Goal: Information Seeking & Learning: Check status

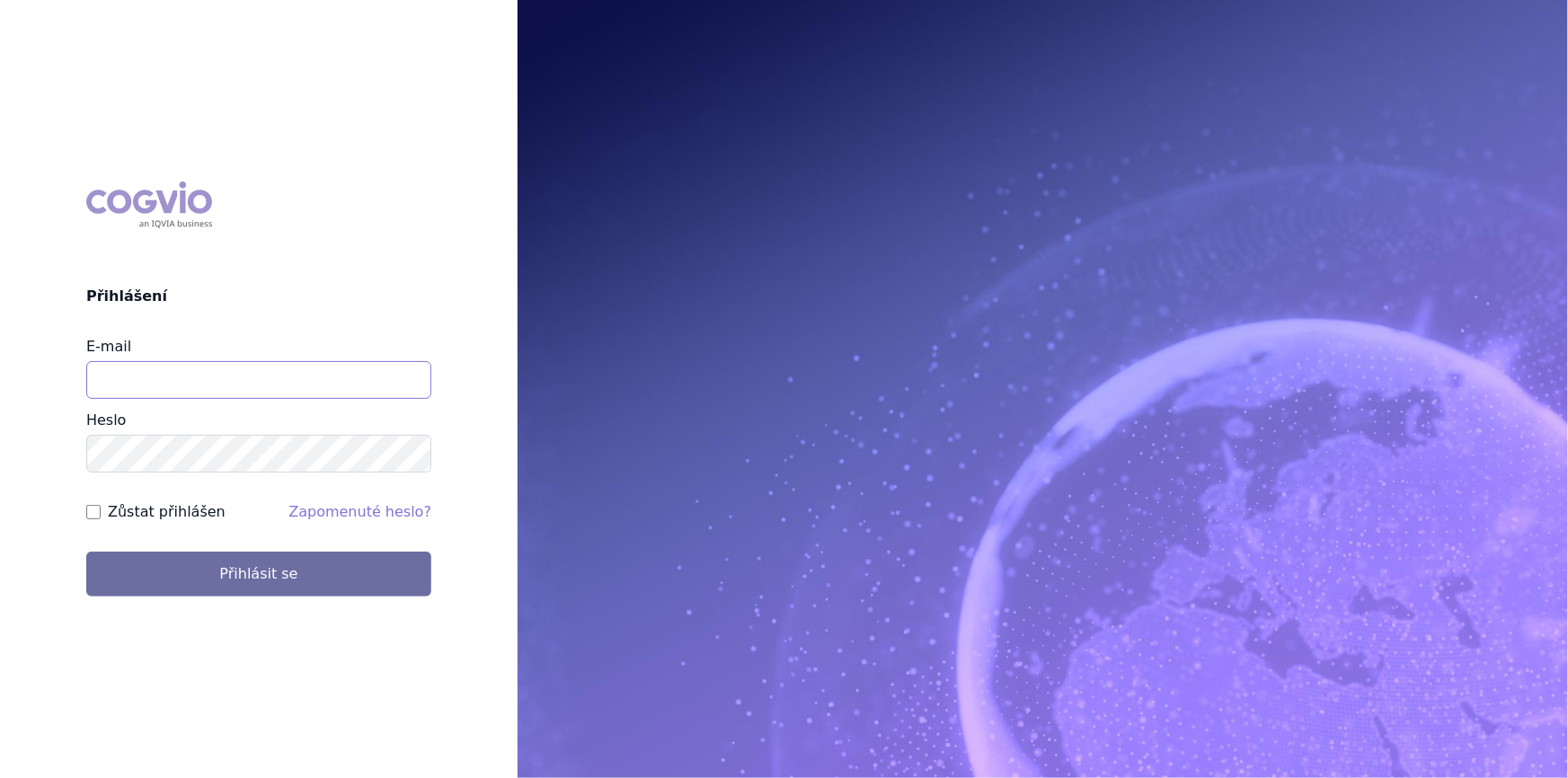
drag, startPoint x: 241, startPoint y: 384, endPoint x: 241, endPoint y: 398, distance: 14.0
click at [241, 384] on input "E-mail" at bounding box center [259, 380] width 345 height 38
type input "nikola.odlozilikova@vzp.cz"
click at [86, 551] on button "Přihlásit se" at bounding box center [259, 573] width 345 height 44
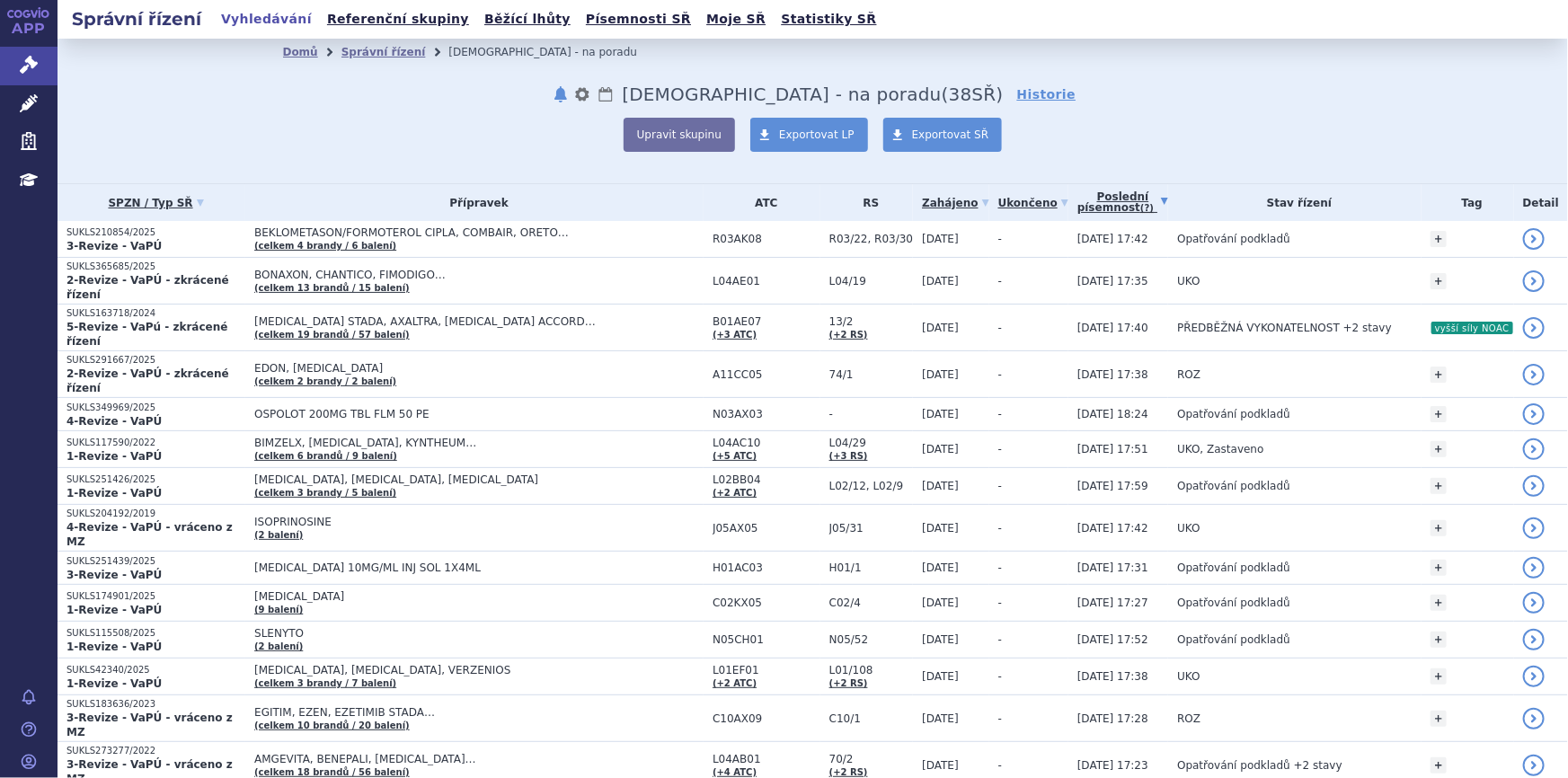
click at [1104, 192] on link "Poslední písemnost (?)" at bounding box center [1122, 203] width 91 height 37
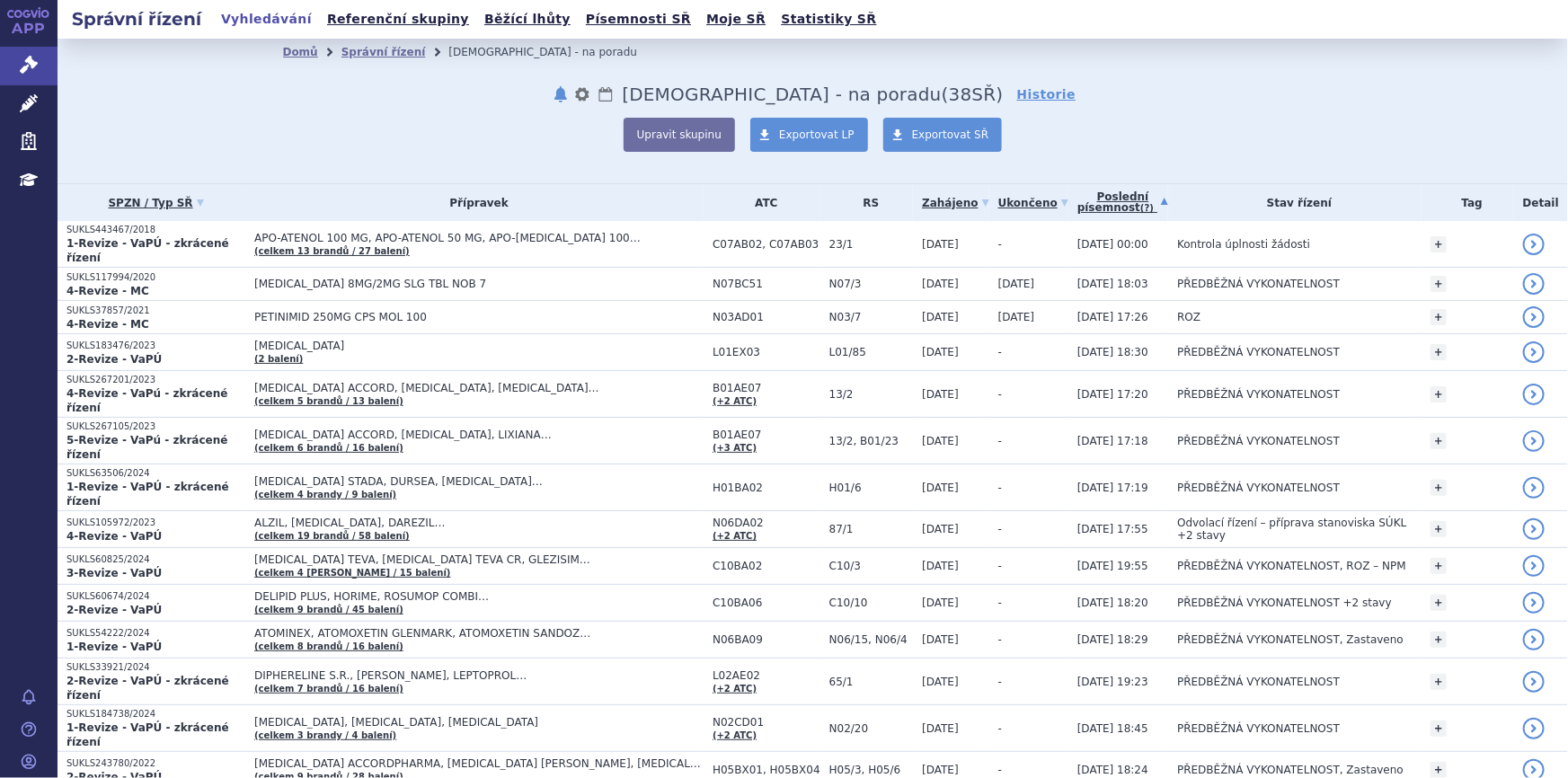
click at [1104, 192] on link "Poslední písemnost (?)" at bounding box center [1122, 203] width 91 height 37
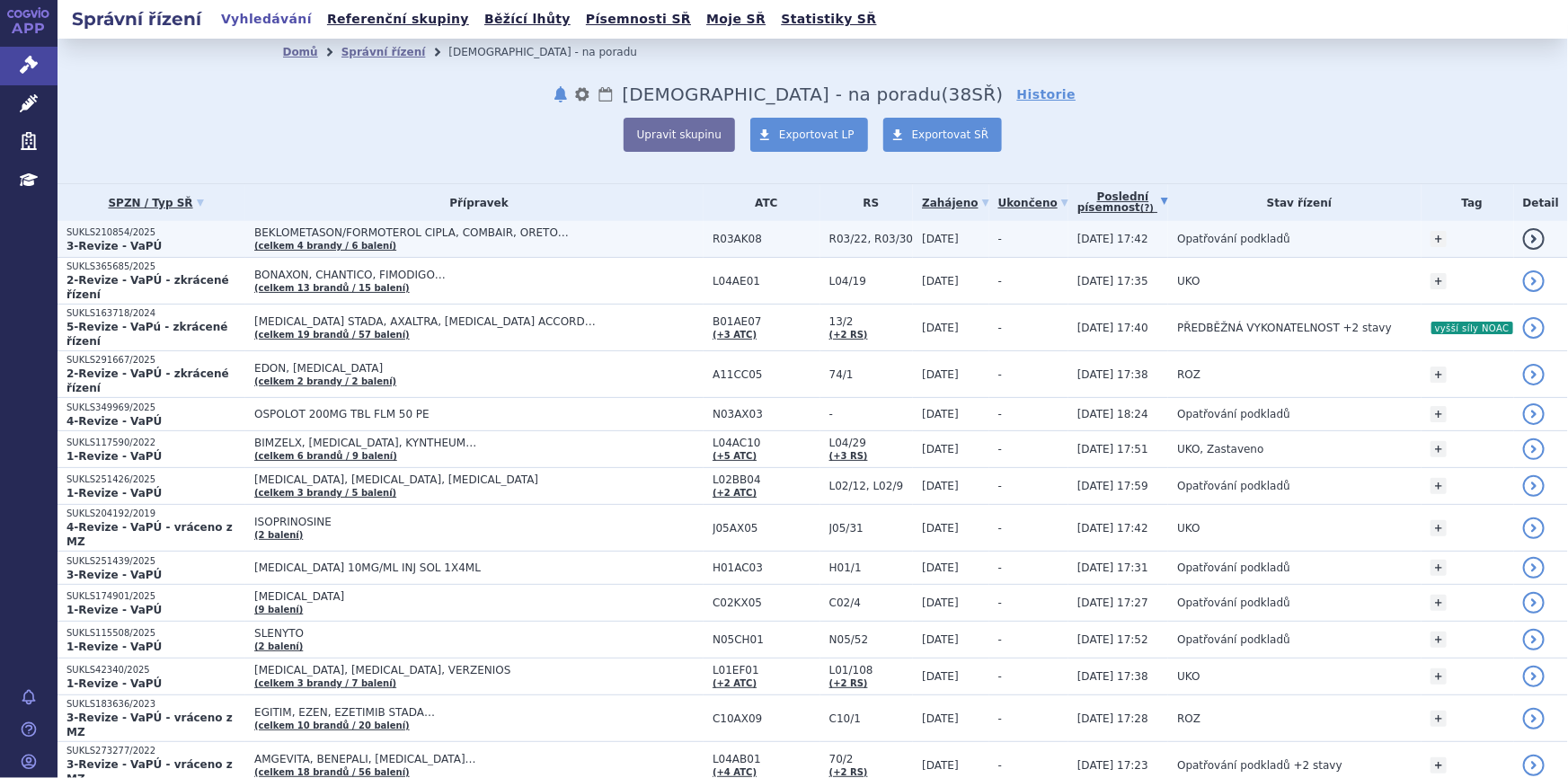
click at [671, 246] on td "BEKLOMETASON/FORMOTEROL CIPLA, COMBAIR, ORETO… (celkem 4 brandy / 6 balení)" at bounding box center [474, 239] width 458 height 37
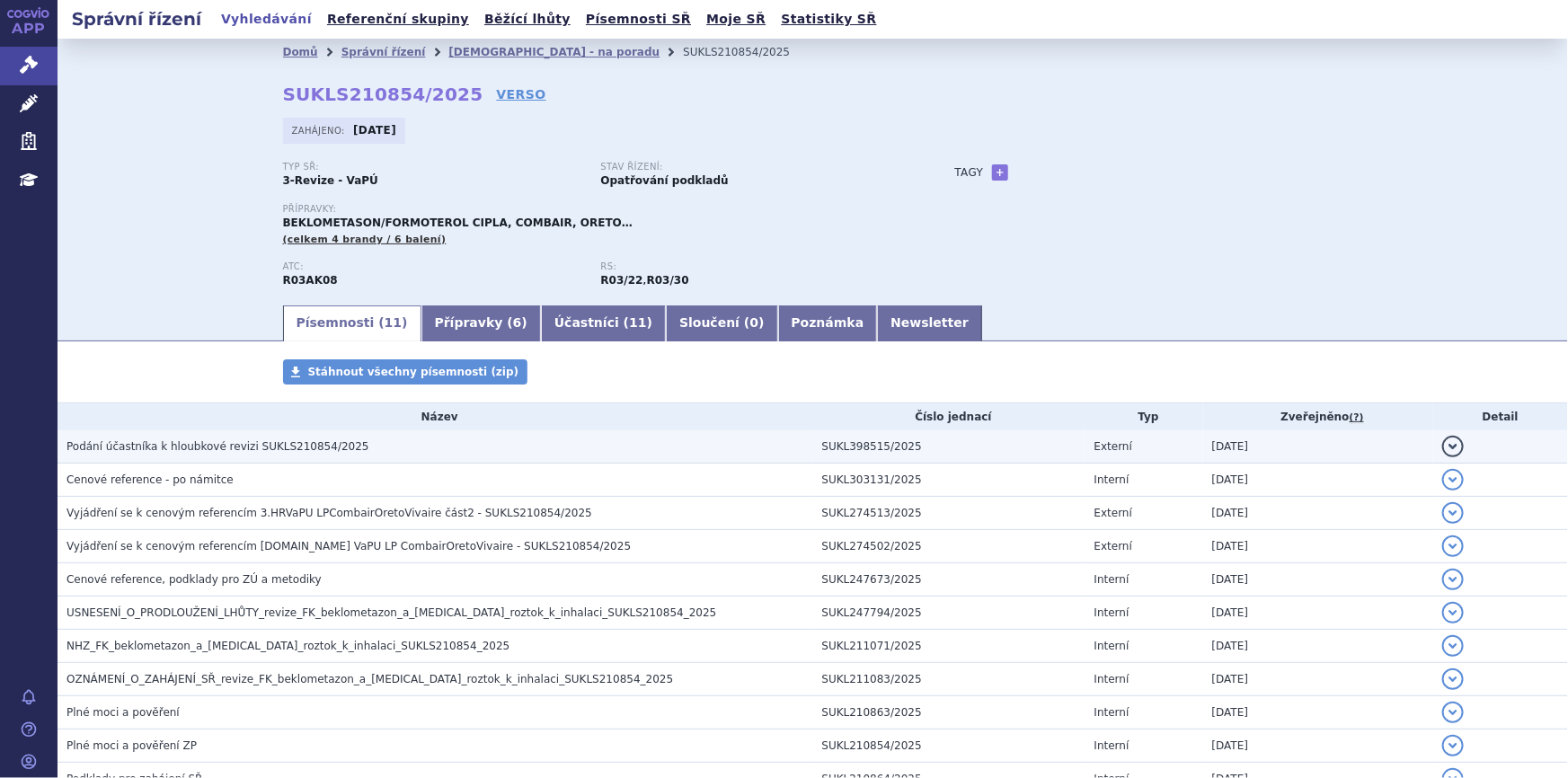
click at [355, 450] on h3 "Podání účastníka k hloubkové revizi SUKLS210854/2025" at bounding box center [440, 445] width 747 height 18
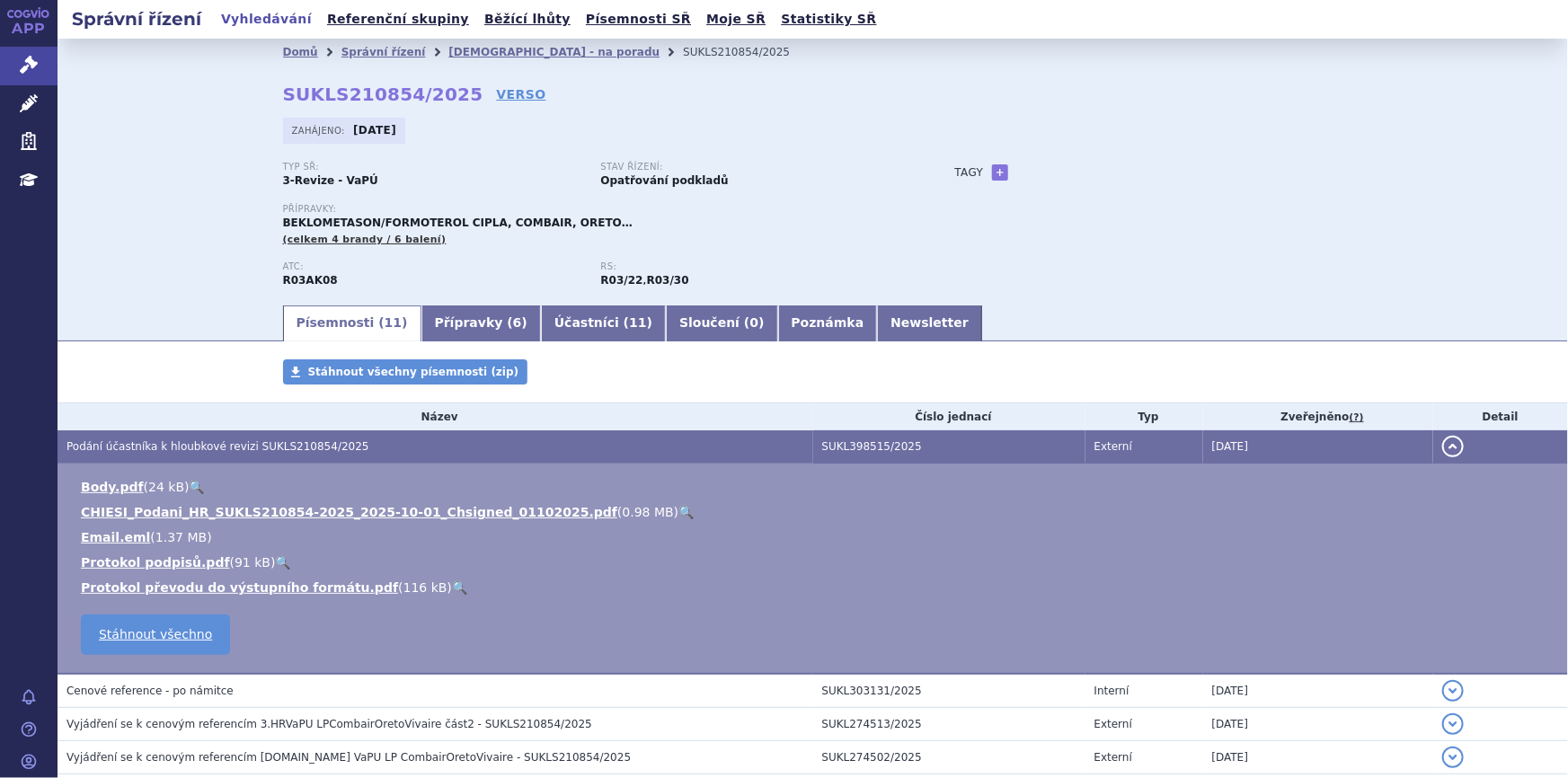
click at [678, 513] on link "🔍" at bounding box center [686, 512] width 15 height 15
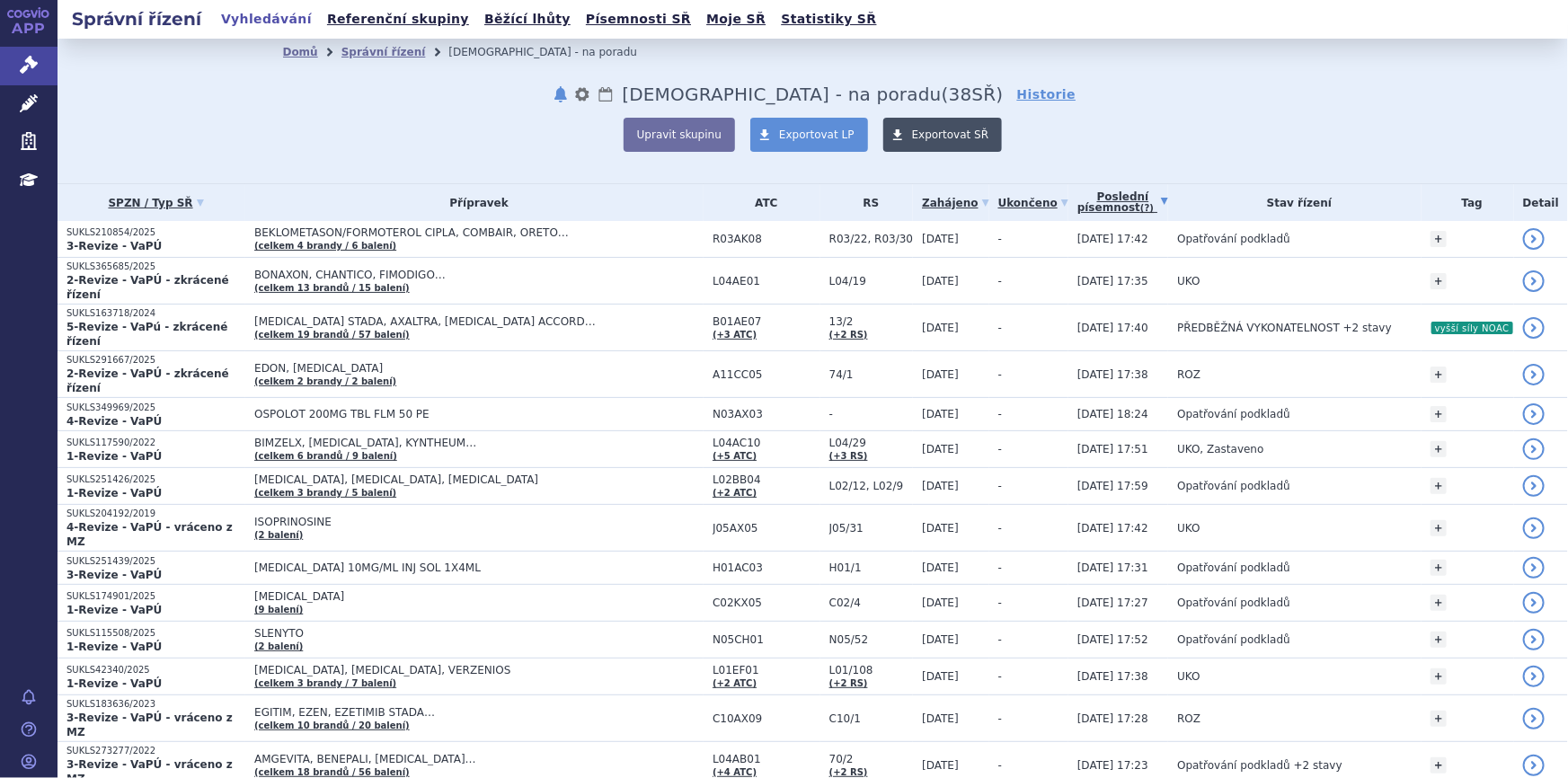
click at [901, 143] on link "Exportovat SŘ" at bounding box center [942, 134] width 120 height 34
click at [950, 138] on span "Exportovat SŘ" at bounding box center [950, 135] width 77 height 13
drag, startPoint x: 14, startPoint y: 70, endPoint x: 359, endPoint y: 135, distance: 351.1
click at [14, 70] on link "Správní řízení" at bounding box center [29, 65] width 57 height 38
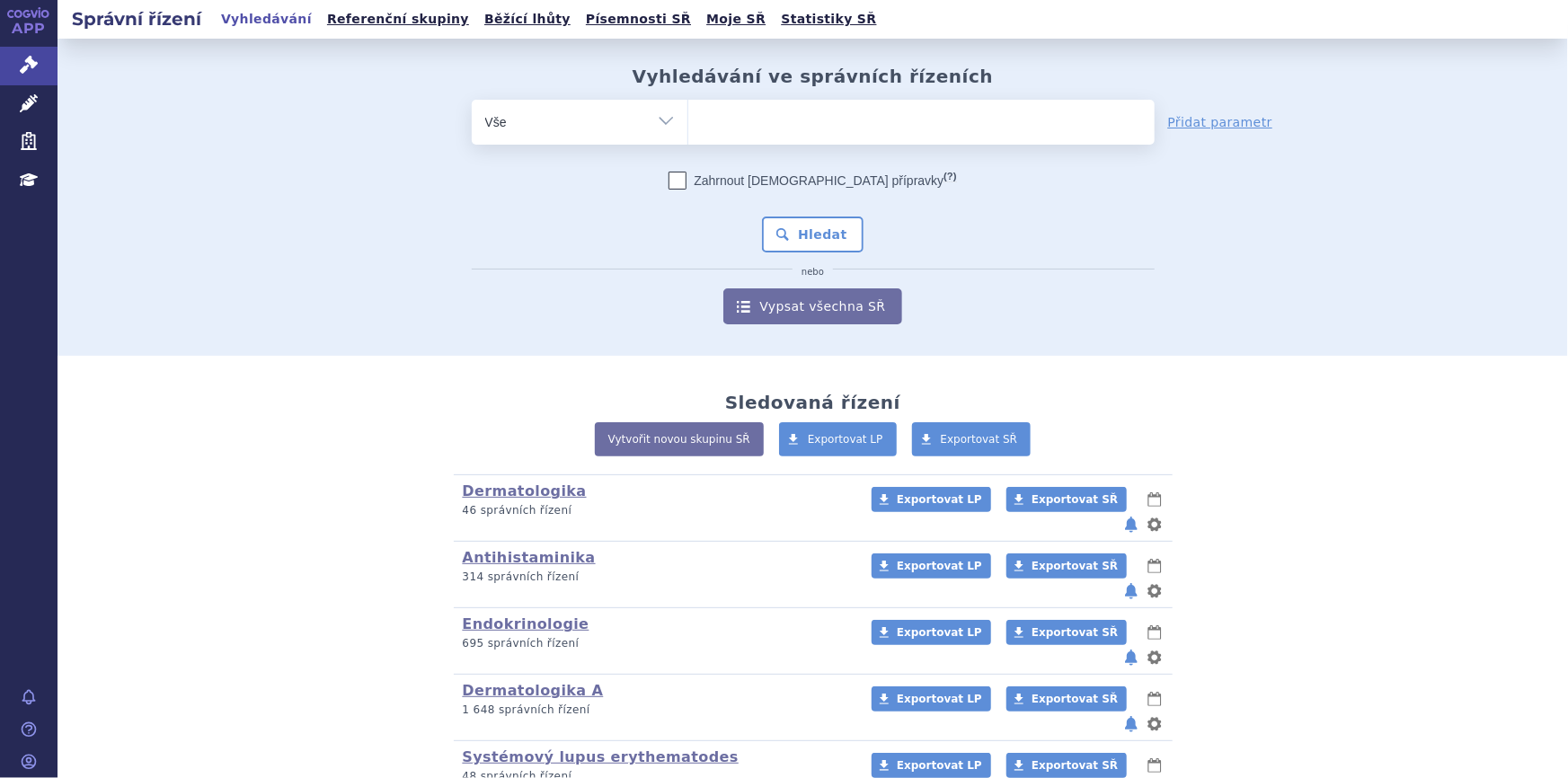
click at [796, 119] on ul at bounding box center [921, 119] width 466 height 38
click at [689, 119] on select at bounding box center [688, 121] width 1 height 44
paste input "SUKLS182082/2025"
type input "SUKLS182082/2025"
select select "SUKLS182082/2025"
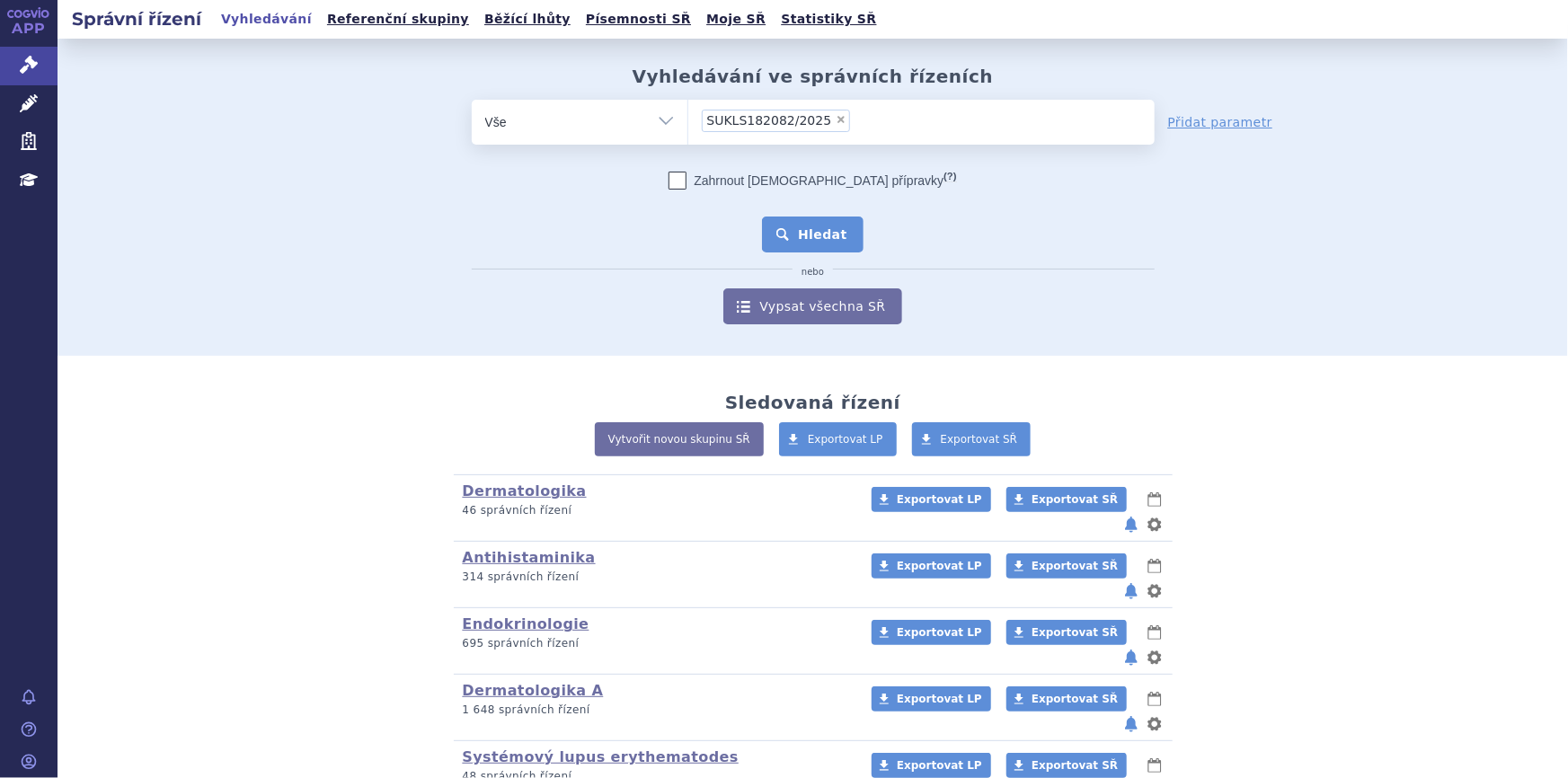
click at [809, 226] on button "Hledat" at bounding box center [813, 234] width 102 height 36
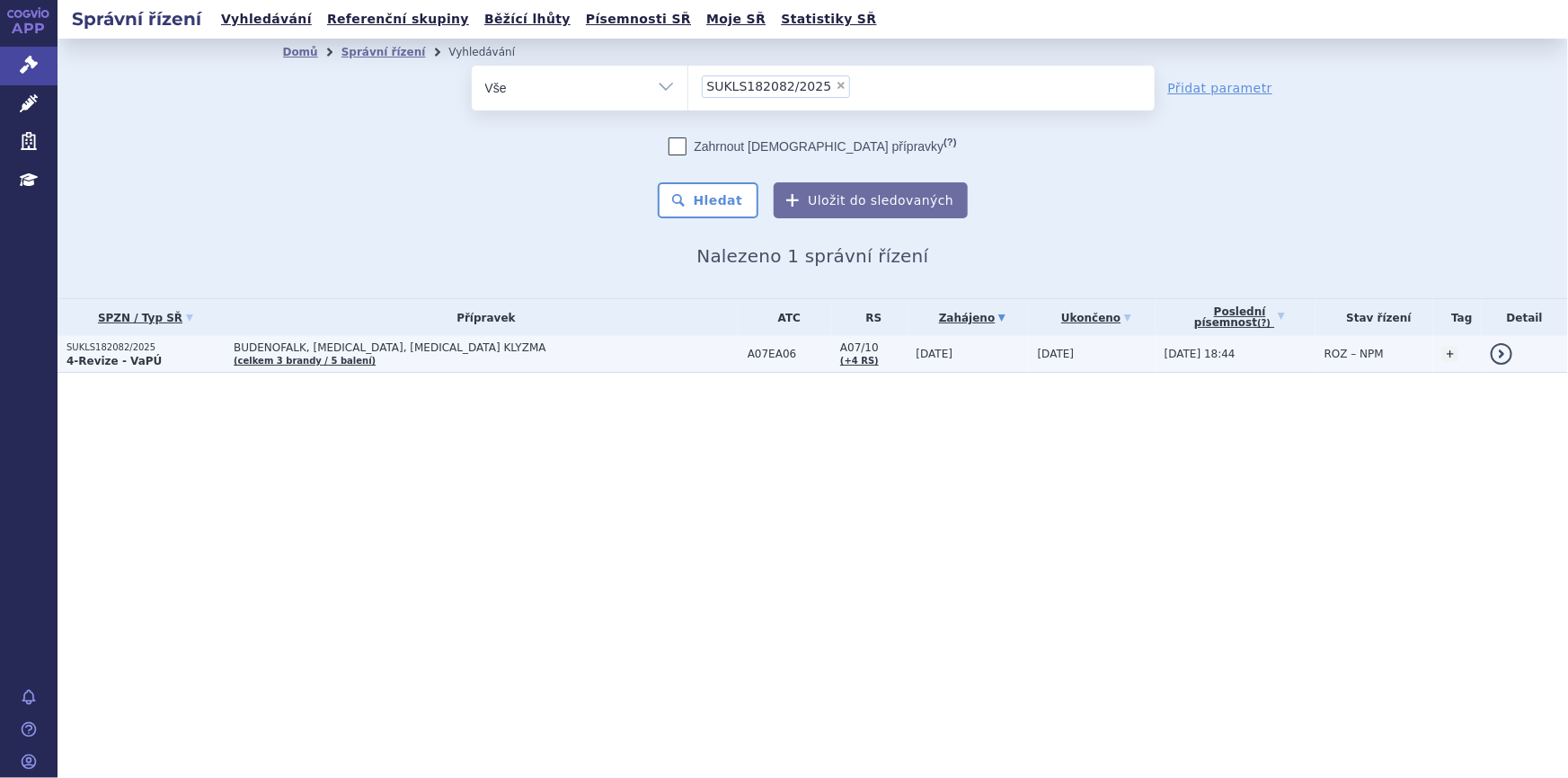
click at [584, 353] on span "BUDENOFALK, CORTIMENT, ENTOCORT KLYZMA" at bounding box center [458, 347] width 449 height 13
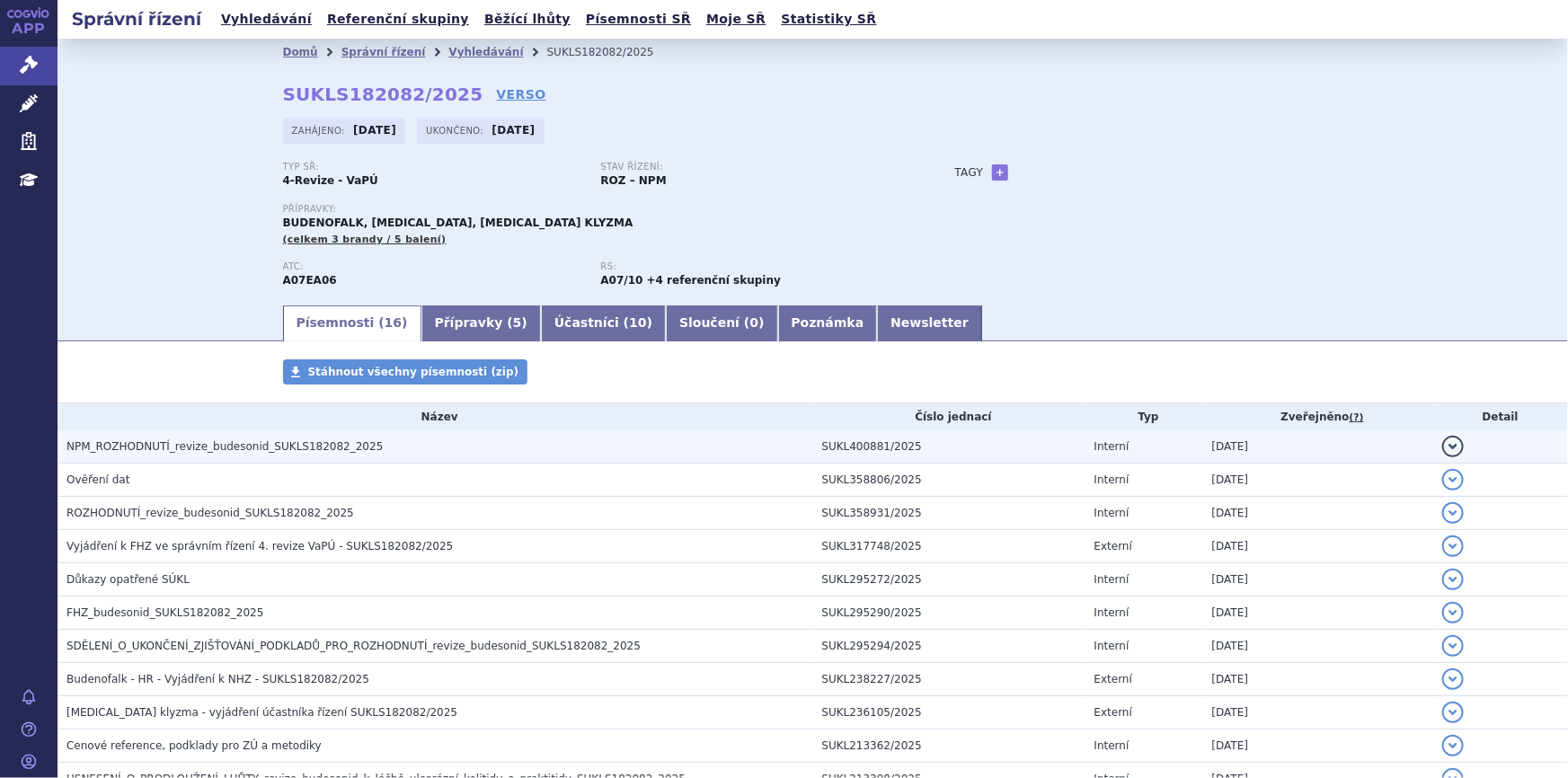
click at [405, 449] on h3 "NPM_ROZHODNUTÍ_revize_budesonid_SUKLS182082_2025" at bounding box center [440, 445] width 747 height 18
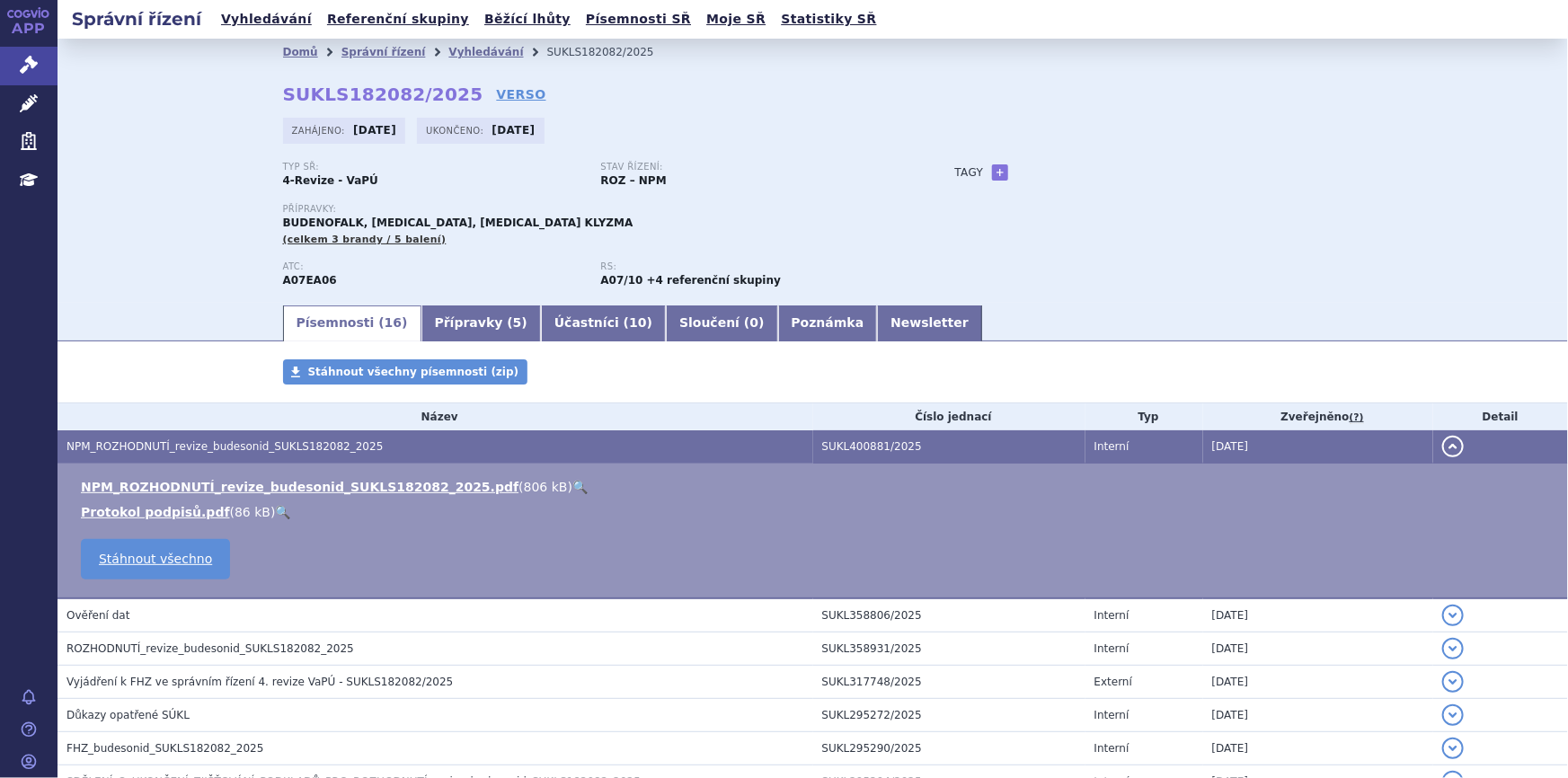
click at [573, 483] on link "🔍" at bounding box center [580, 487] width 15 height 15
click at [877, 320] on link "Newsletter" at bounding box center [929, 323] width 105 height 36
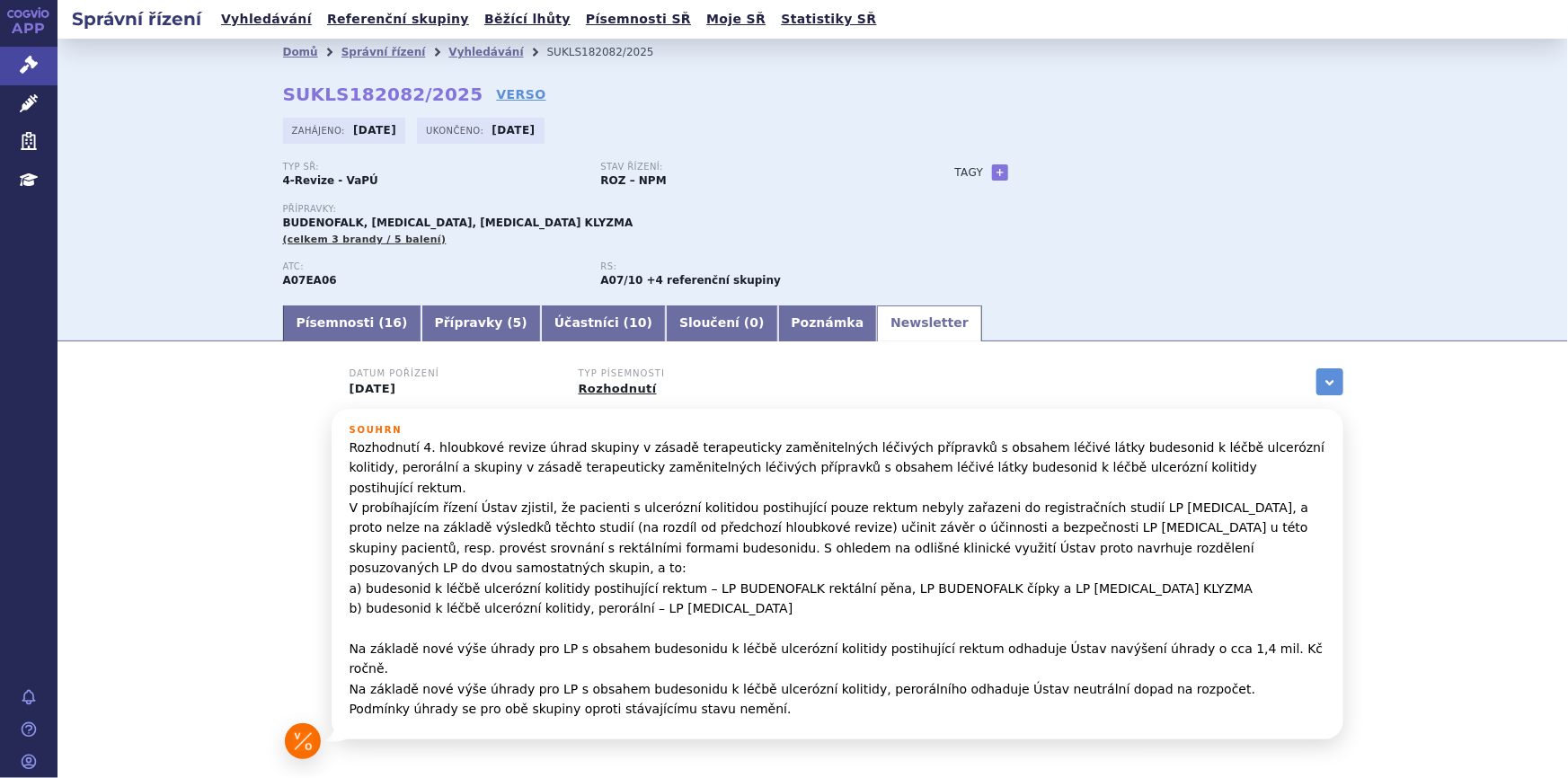
drag, startPoint x: 341, startPoint y: 328, endPoint x: 407, endPoint y: 342, distance: 67.5
click at [341, 328] on link "Písemnosti ( 16 )" at bounding box center [351, 323] width 138 height 36
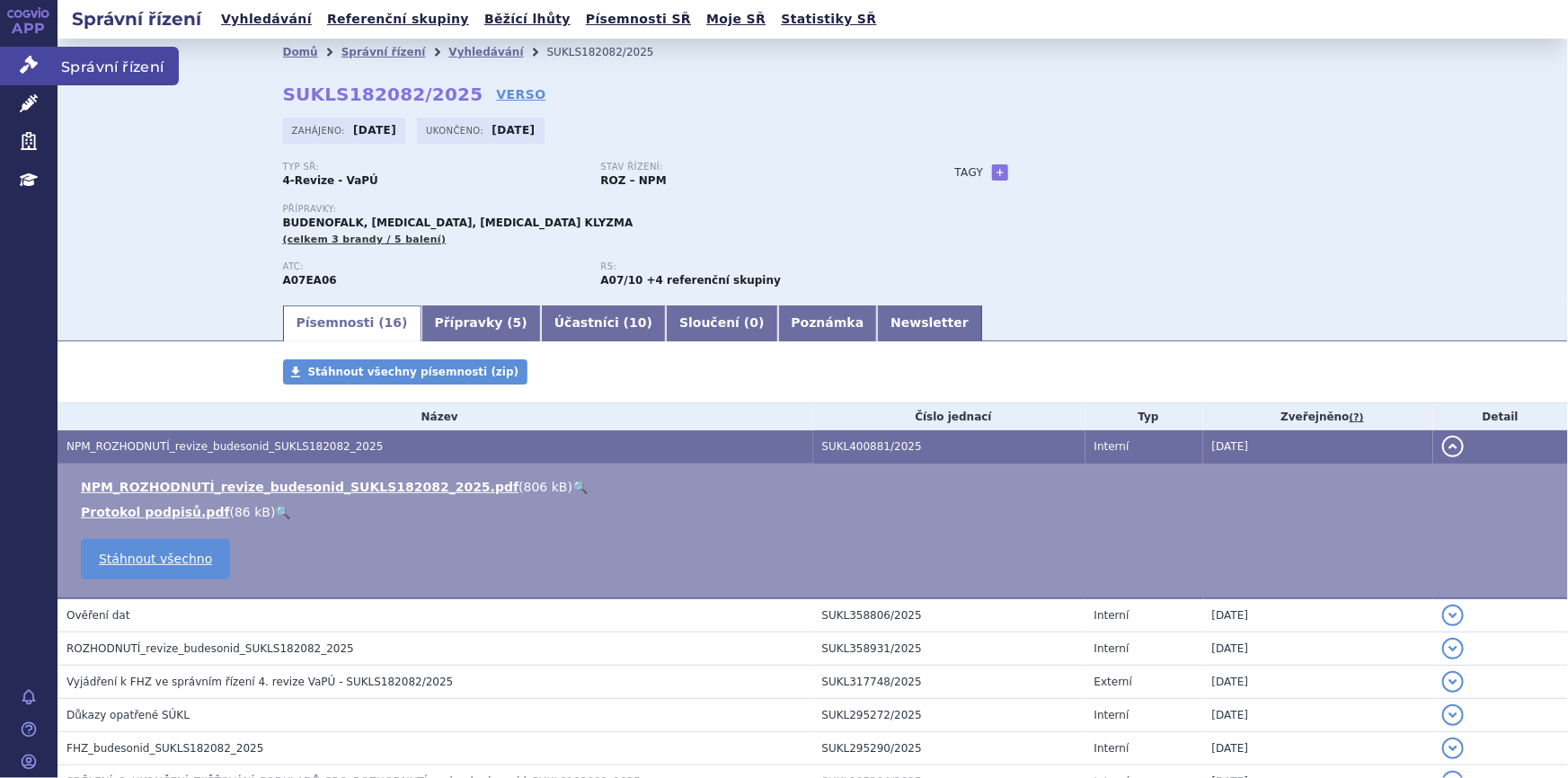
click at [27, 61] on icon at bounding box center [28, 64] width 18 height 18
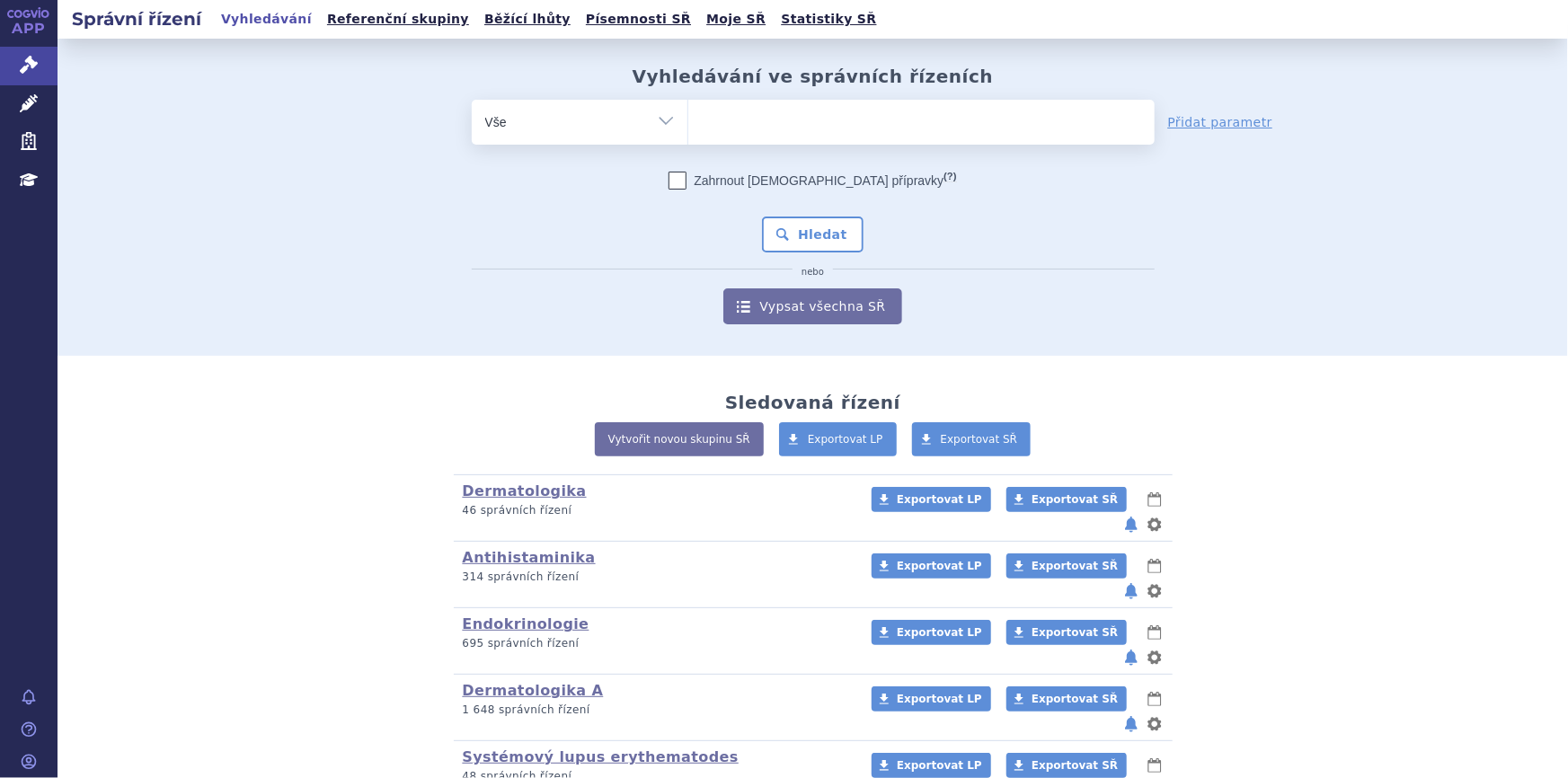
scroll to position [769, 0]
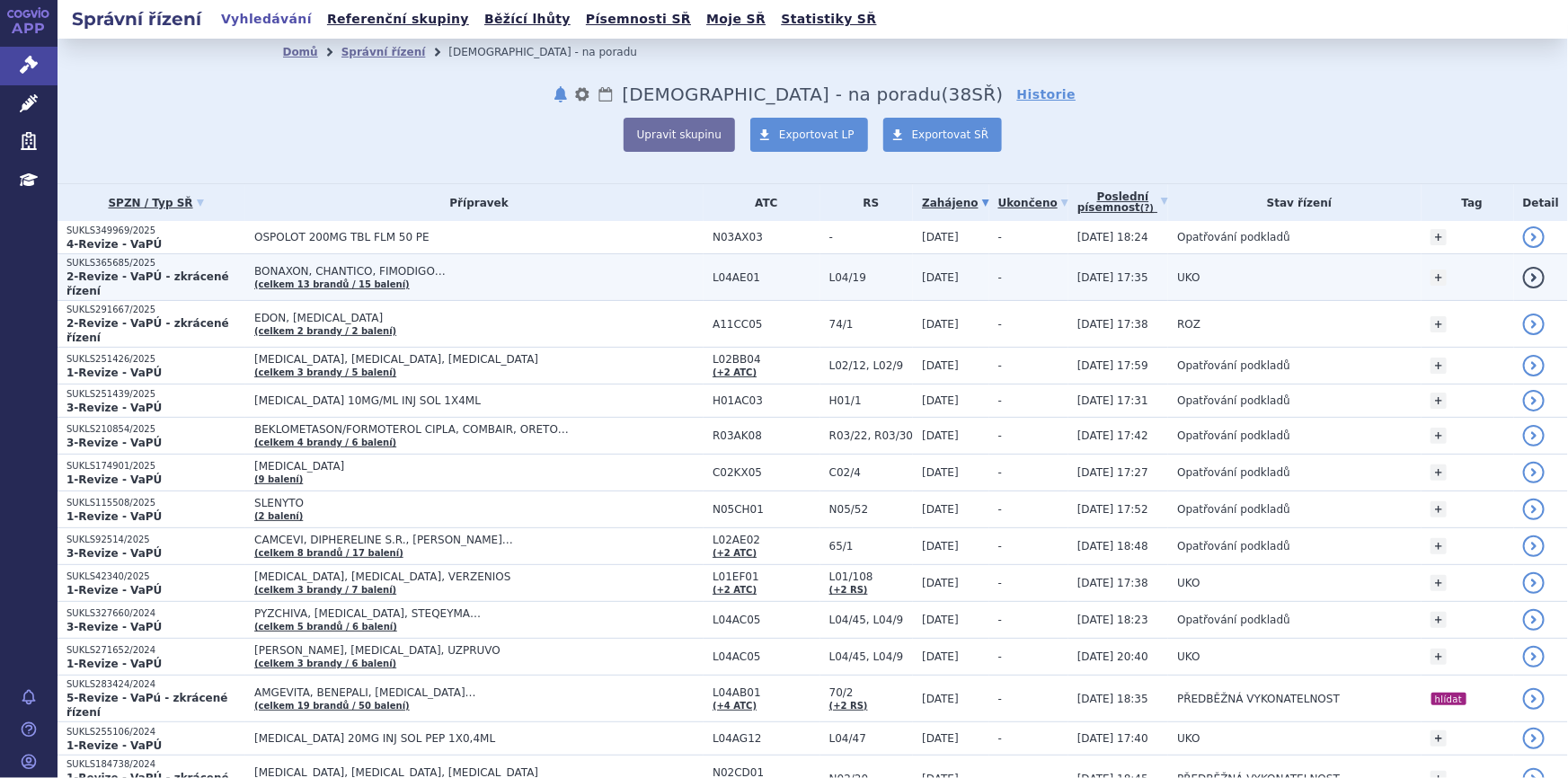
click at [523, 271] on span "BONAXON, CHANTICO, FIMODIGO…" at bounding box center [478, 271] width 449 height 13
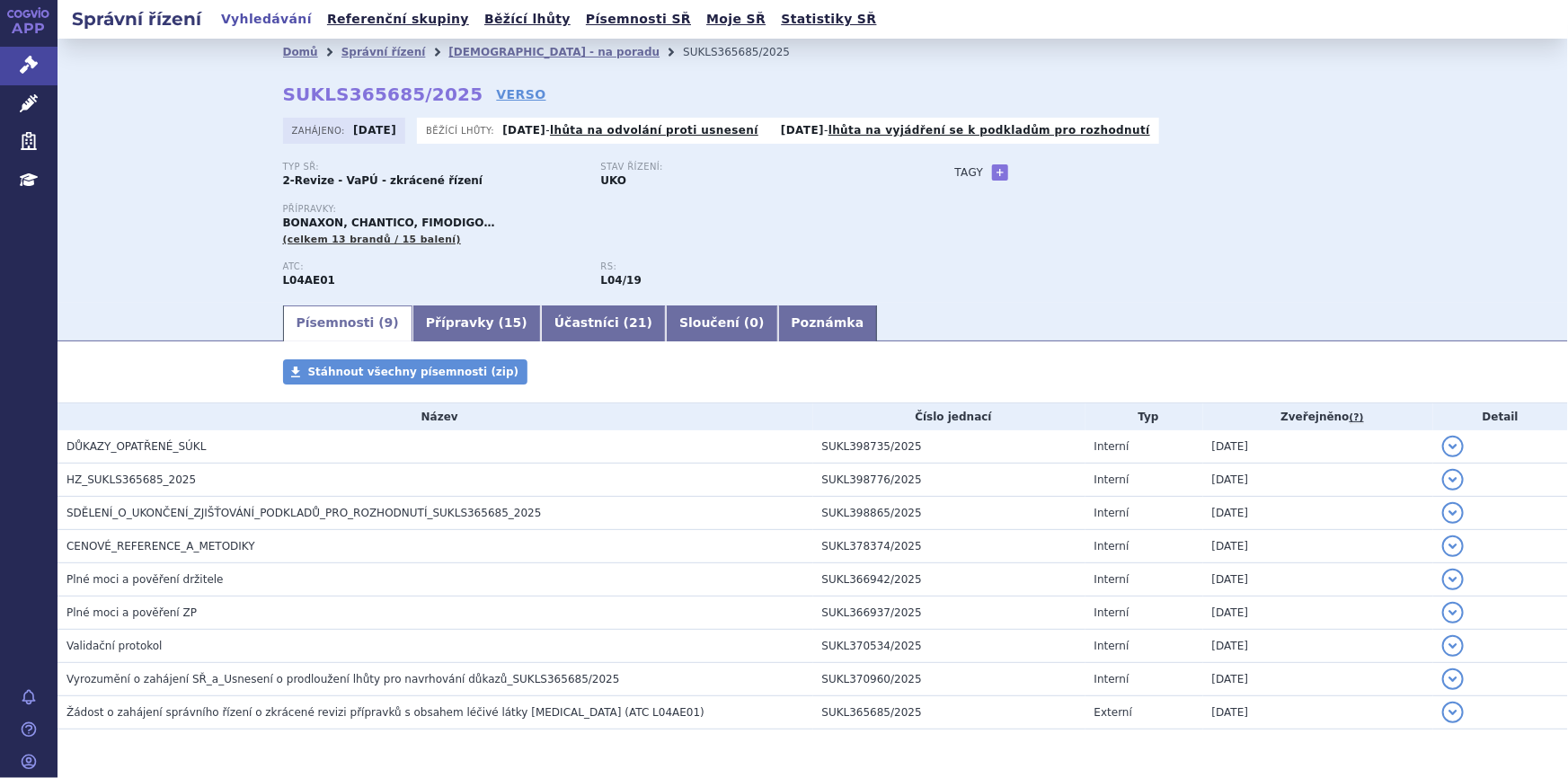
click at [908, 322] on ul "Písemnosti ( 9 ) Přípravky ( 15 ) Účastníci ( 21 ) Sloučení ( 0 ) Poznámka" at bounding box center [813, 322] width 1060 height 38
click at [82, 239] on div "Domů Správní řízení Revize - na poradu SUKLS365685/2025 SUKLS365685/2025 VERSO …" at bounding box center [813, 170] width 1511 height 264
